Goal: Task Accomplishment & Management: Manage account settings

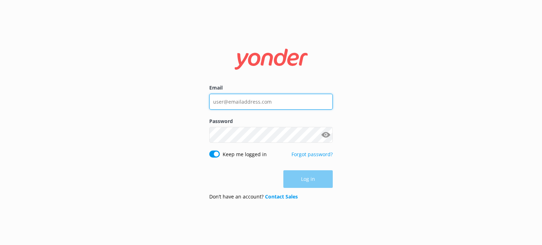
type input "[EMAIL_ADDRESS][DOMAIN_NAME]"
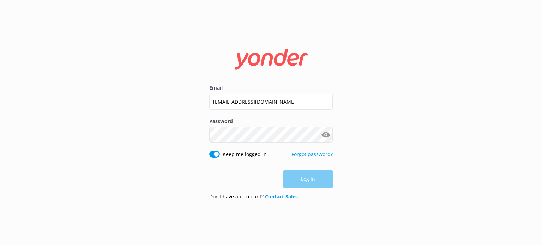
click at [309, 181] on div "Log in" at bounding box center [271, 180] width 124 height 18
click at [309, 181] on button "Log in" at bounding box center [308, 180] width 49 height 18
